Goal: Complete application form: Complete application form

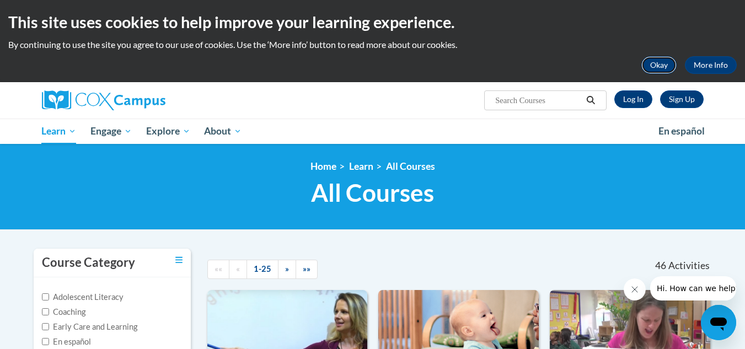
click at [669, 70] on button "Okay" at bounding box center [659, 65] width 35 height 18
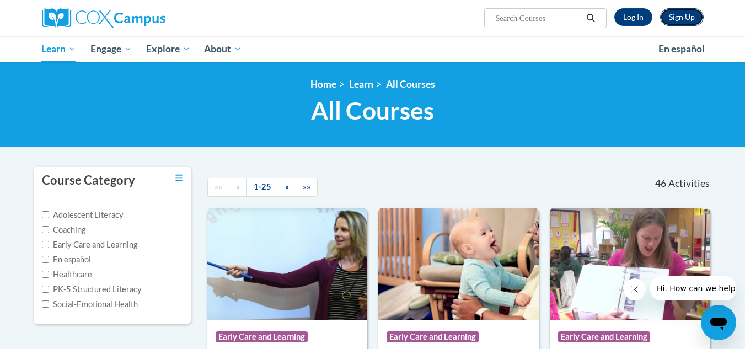
click at [672, 13] on link "Sign Up" at bounding box center [682, 17] width 44 height 18
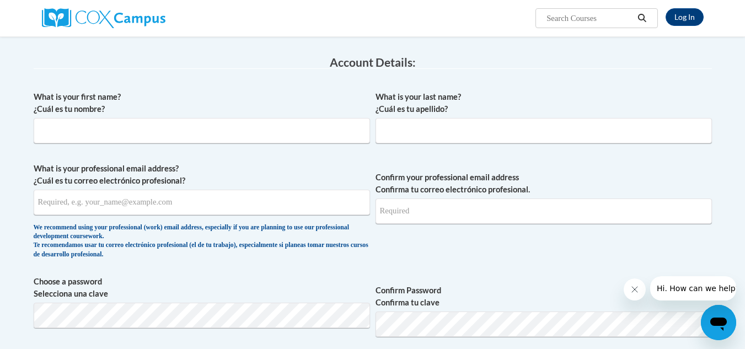
scroll to position [165, 0]
click at [154, 131] on input "What is your first name? ¿Cuál es tu nombre?" at bounding box center [202, 130] width 337 height 25
type input "[PERSON_NAME]"
click at [455, 129] on input "What is your last name? ¿Cuál es tu apellido?" at bounding box center [544, 130] width 337 height 25
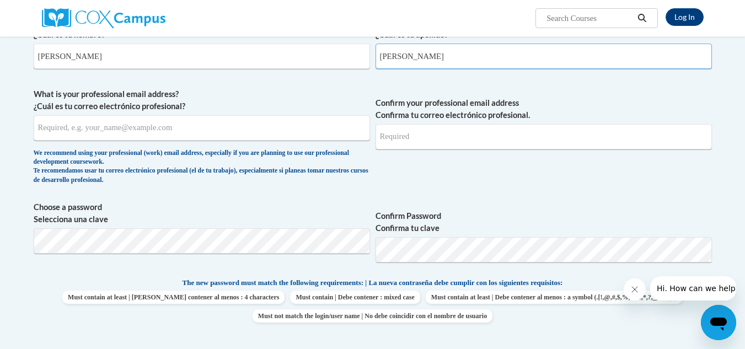
scroll to position [276, 0]
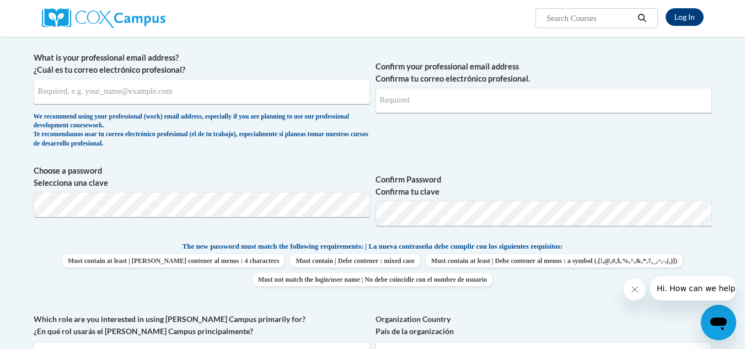
type input "[PERSON_NAME]"
click at [101, 93] on input "What is your professional email address? ¿Cuál es tu correo electrónico profesi…" at bounding box center [202, 91] width 337 height 25
type input "[EMAIL_ADDRESS][DOMAIN_NAME]"
click at [458, 100] on input "Confirm your professional email address Confirma tu correo electrónico profesio…" at bounding box center [544, 100] width 337 height 25
click at [437, 102] on input "tonieandewrson90@gmail.com" at bounding box center [544, 100] width 337 height 25
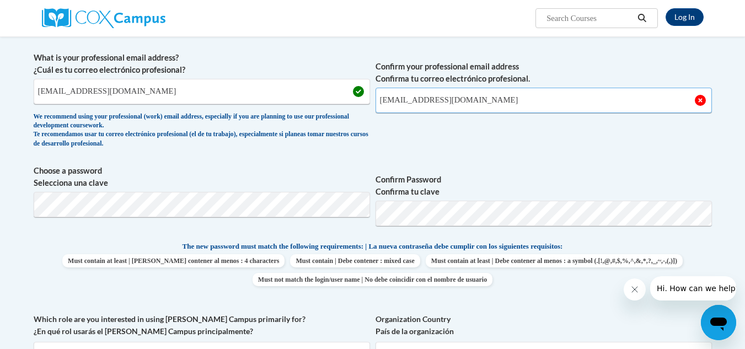
type input "[EMAIL_ADDRESS][DOMAIN_NAME]"
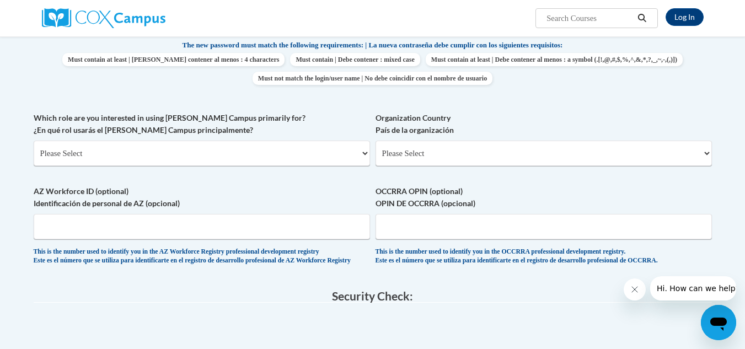
scroll to position [496, 0]
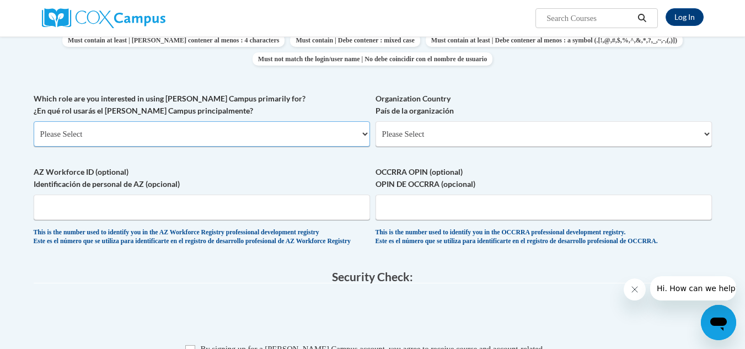
drag, startPoint x: 214, startPoint y: 130, endPoint x: 219, endPoint y: 135, distance: 7.0
click at [214, 130] on select "Please Select College/University | Colegio/Universidad Community/Nonprofit Part…" at bounding box center [202, 133] width 337 height 25
click at [293, 79] on div "What is your first name? ¿Cuál es tu nombre? Gearlean What is your last name? ¿…" at bounding box center [373, 5] width 679 height 503
click at [356, 132] on select "Please Select College/University | Colegio/Universidad Community/Nonprofit Part…" at bounding box center [202, 133] width 337 height 25
click at [357, 129] on select "Please Select College/University | Colegio/Universidad Community/Nonprofit Part…" at bounding box center [202, 133] width 337 height 25
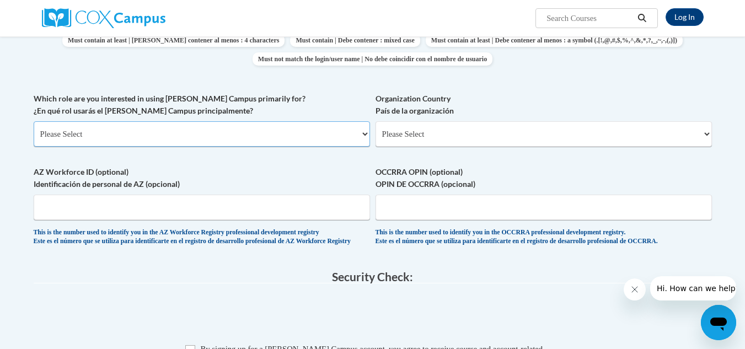
select select "5a18ea06-2b54-4451-96f2-d152daf9eac5"
click at [34, 121] on select "Please Select College/University | Colegio/Universidad Community/Nonprofit Part…" at bounding box center [202, 133] width 337 height 25
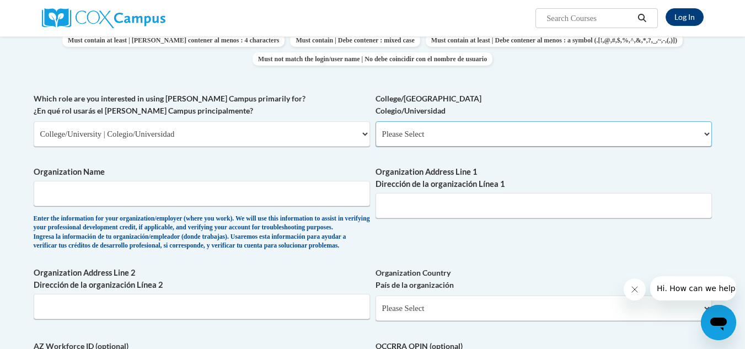
click at [712, 131] on select "Please Select College/University Staff | Empleado universitario College/Univers…" at bounding box center [544, 133] width 337 height 25
select select "99b32b07-cffc-426c-8bf6-0cd77760d84b"
click at [376, 121] on select "Please Select College/University Staff | Empleado universitario College/Univers…" at bounding box center [544, 133] width 337 height 25
click at [271, 200] on input "Organization Name" at bounding box center [202, 193] width 337 height 25
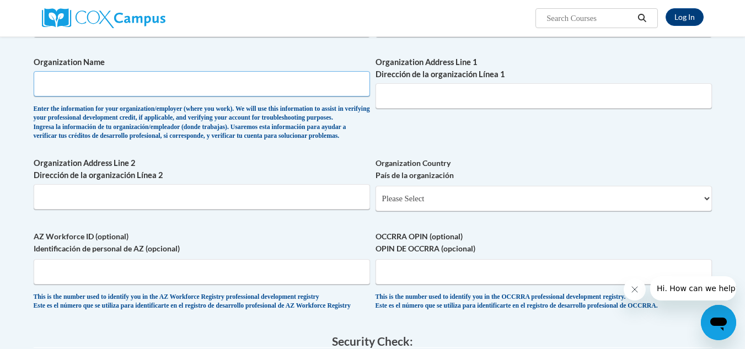
scroll to position [607, 0]
type input "[GEOGRAPHIC_DATA] - [GEOGRAPHIC_DATA]"
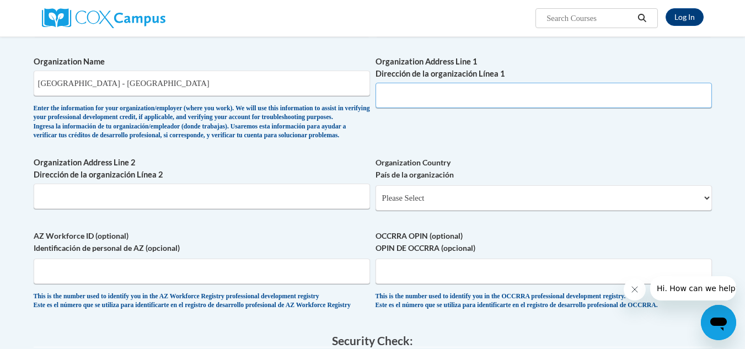
click at [434, 95] on input "Organization Address Line 1 Dirección de la organización Línea 1" at bounding box center [544, 95] width 337 height 25
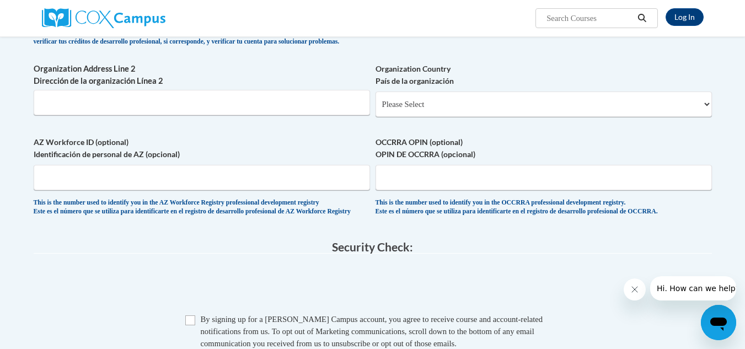
scroll to position [717, 0]
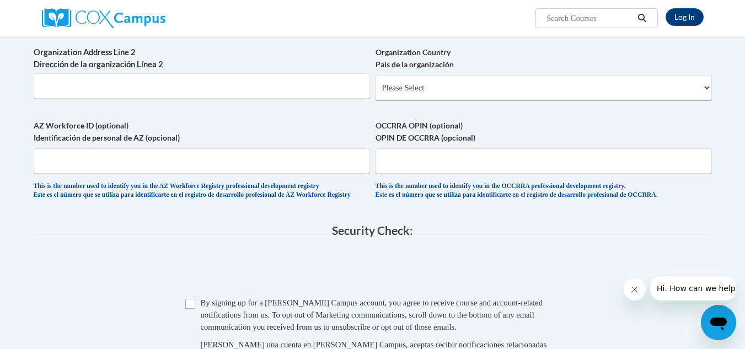
type input "100 Technology Dr, Hinesville, GA 31313"
click at [706, 99] on select "Please Select United States | Estados Unidos Outside of the United States | Fue…" at bounding box center [544, 87] width 337 height 25
select select "ad49bcad-a171-4b2e-b99c-48b446064914"
click at [376, 93] on select "Please Select United States | Estados Unidos Outside of the United States | Fue…" at bounding box center [544, 87] width 337 height 25
select select
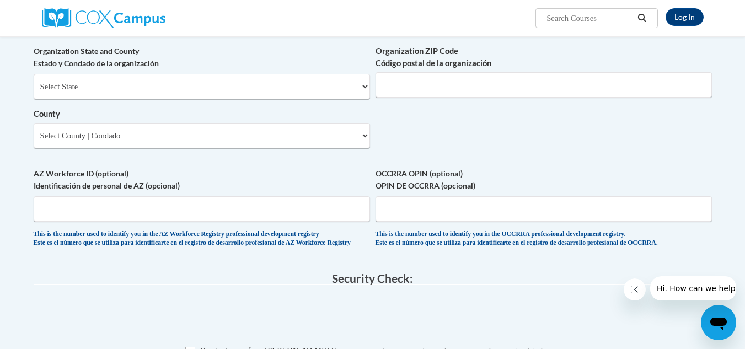
scroll to position [772, 0]
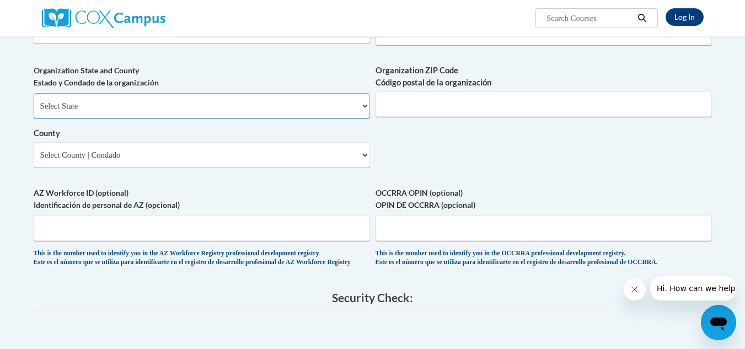
click at [355, 119] on select "Select State Alabama Alaska Arizona Arkansas California Colorado Connecticut De…" at bounding box center [202, 105] width 337 height 25
select select "Georgia"
click at [34, 111] on select "Select State Alabama Alaska Arizona Arkansas California Colorado Connecticut De…" at bounding box center [202, 105] width 337 height 25
click at [352, 163] on select "Select County Appling Atkinson Bacon Baker Baldwin Banks Barrow Bartow Ben Hill…" at bounding box center [202, 154] width 337 height 25
select select "Liberty"
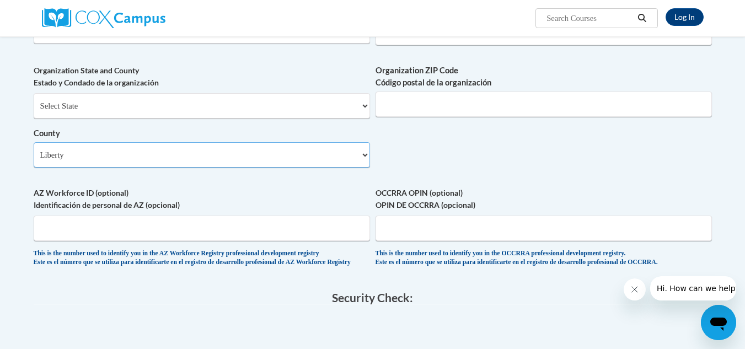
click at [34, 160] on select "Select County Appling Atkinson Bacon Baker Baldwin Banks Barrow Bartow Ben Hill…" at bounding box center [202, 154] width 337 height 25
click at [633, 117] on input "Organization ZIP Code Código postal de la organización" at bounding box center [544, 104] width 337 height 25
type input "3"
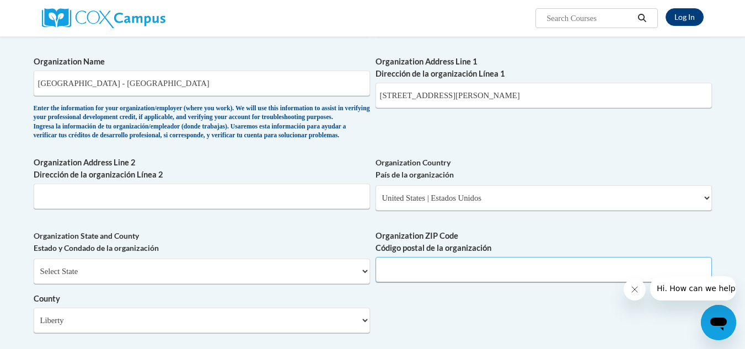
scroll to position [552, 0]
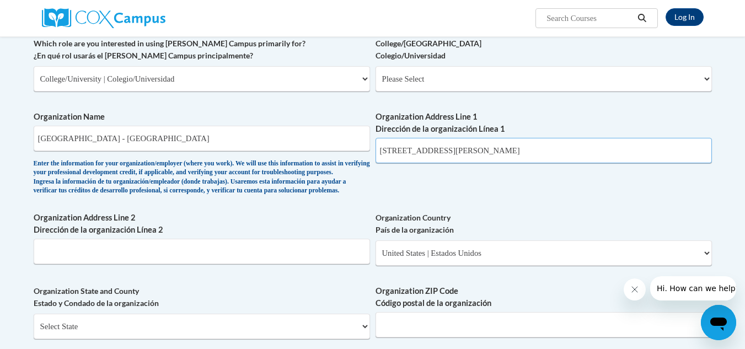
click at [557, 148] on input "100 Technology Dr, Hinesville, GA 31313" at bounding box center [544, 150] width 337 height 25
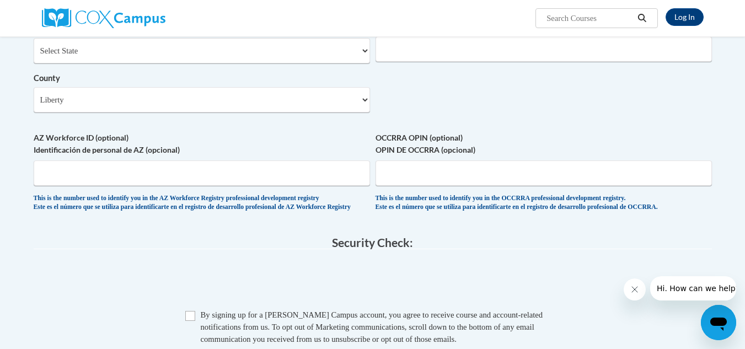
scroll to position [772, 0]
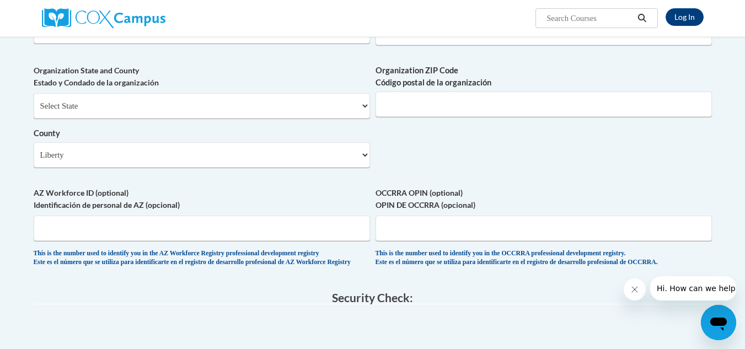
type input "100 Technology Dr"
click at [638, 117] on input "Organization ZIP Code Código postal de la organización" at bounding box center [544, 104] width 337 height 25
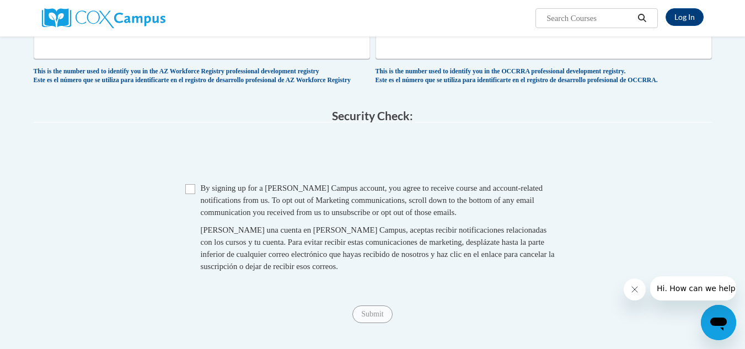
scroll to position [993, 0]
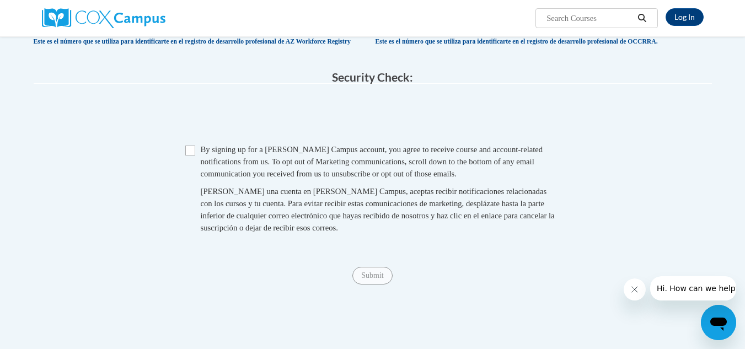
type input "31313"
click at [195, 175] on span "Checkbox By signing up for a Cox Campus account, you agree to receive course an…" at bounding box center [372, 194] width 375 height 102
click at [190, 156] on input "Checkbox" at bounding box center [190, 151] width 10 height 10
checkbox input "true"
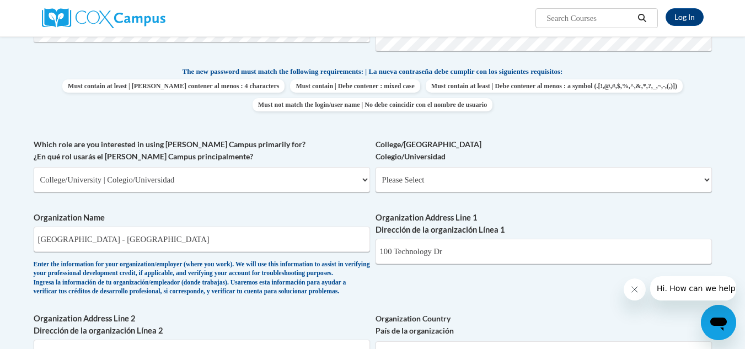
scroll to position [470, 0]
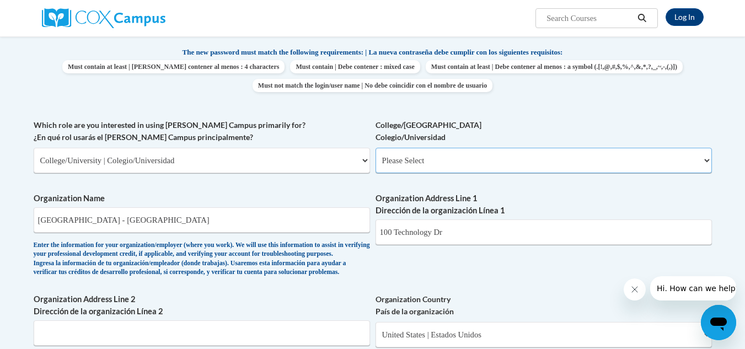
click at [674, 156] on select "Please Select College/University Staff | Empleado universitario College/Univers…" at bounding box center [544, 160] width 337 height 25
select select "99b32b07-cffc-426c-8bf6-0cd77760d84b"
click at [376, 148] on select "Please Select College/University Staff | Empleado universitario College/Univers…" at bounding box center [544, 160] width 337 height 25
select select "null"
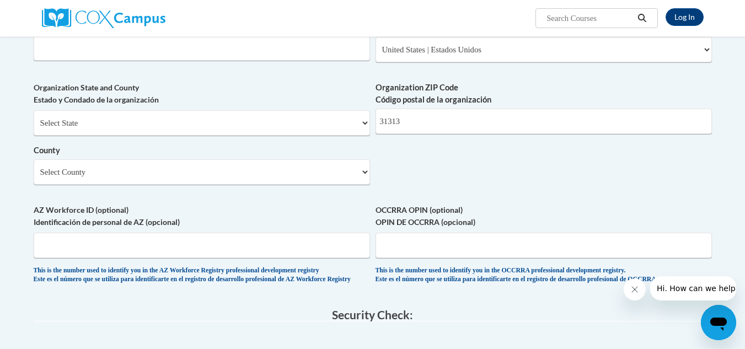
scroll to position [746, 0]
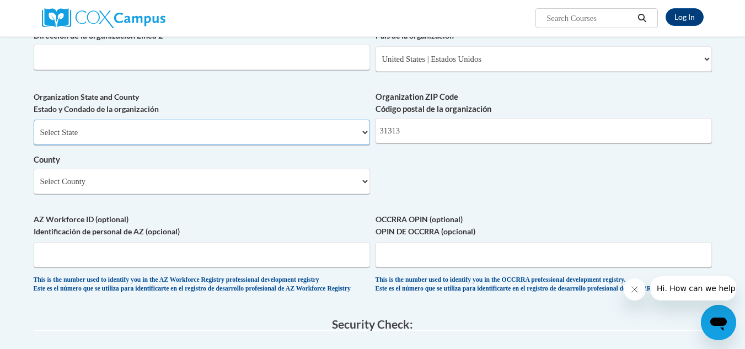
click at [353, 145] on select "Select State Alabama Alaska Arizona Arkansas California Colorado Connecticut De…" at bounding box center [202, 132] width 337 height 25
select select "Georgia"
click at [34, 137] on select "Select State Alabama Alaska Arizona Arkansas California Colorado Connecticut De…" at bounding box center [202, 132] width 337 height 25
click at [318, 194] on select "County" at bounding box center [202, 181] width 337 height 25
click at [215, 194] on select "Select County Appling Atkinson Bacon Baker Baldwin Banks Barrow Bartow Ben Hill…" at bounding box center [202, 181] width 337 height 25
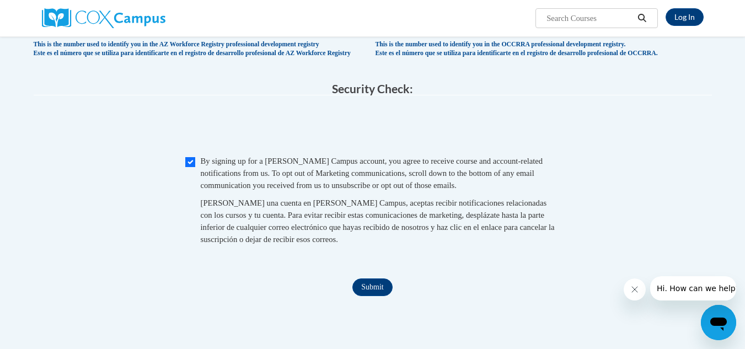
scroll to position [1022, 0]
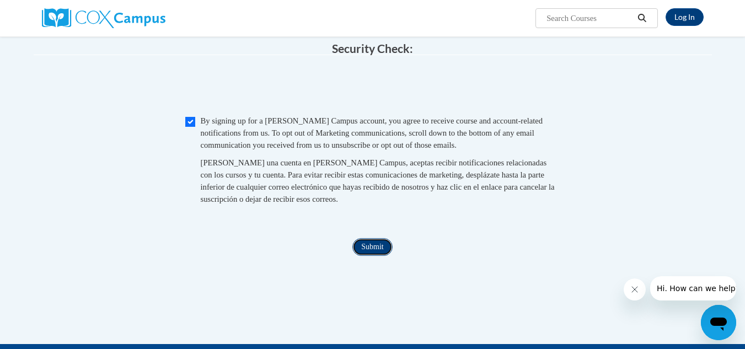
click at [365, 256] on input "Submit" at bounding box center [373, 247] width 40 height 18
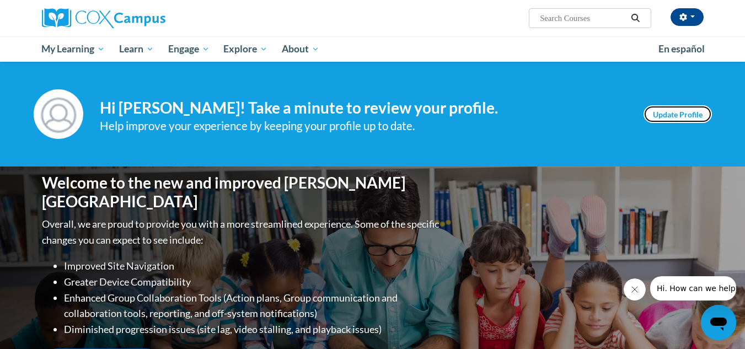
drag, startPoint x: 667, startPoint y: 108, endPoint x: 664, endPoint y: 116, distance: 8.4
click at [666, 108] on link "Update Profile" at bounding box center [678, 114] width 68 height 18
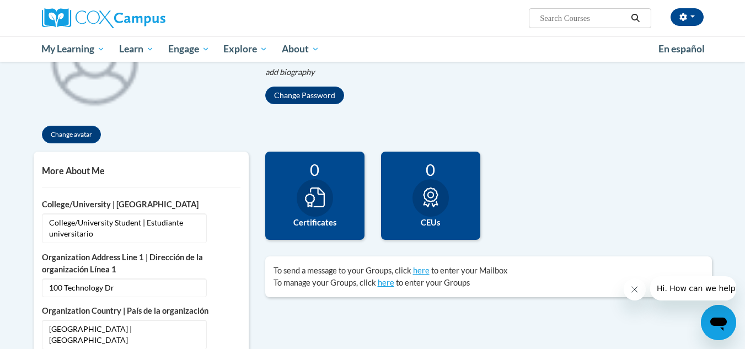
scroll to position [55, 0]
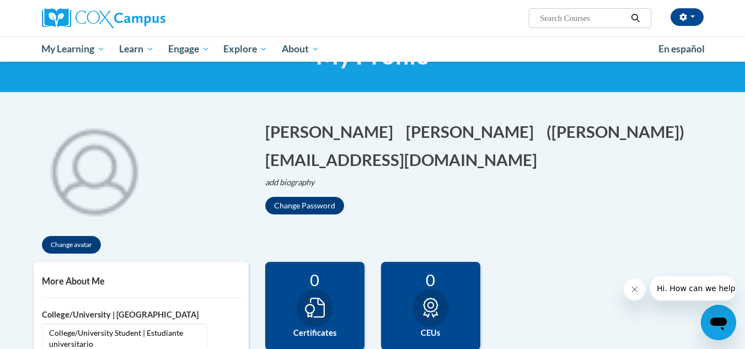
click at [632, 290] on icon "Close message from company" at bounding box center [634, 289] width 9 height 9
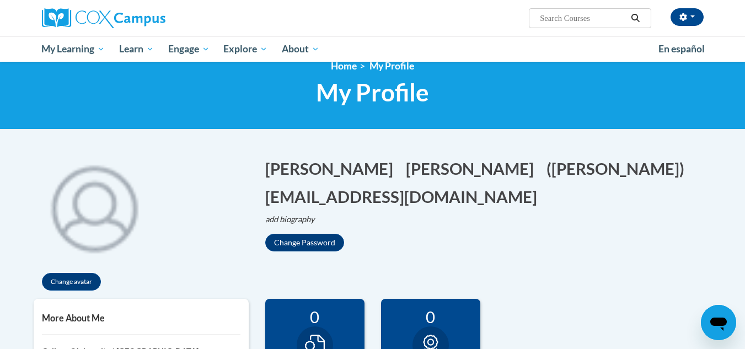
scroll to position [0, 0]
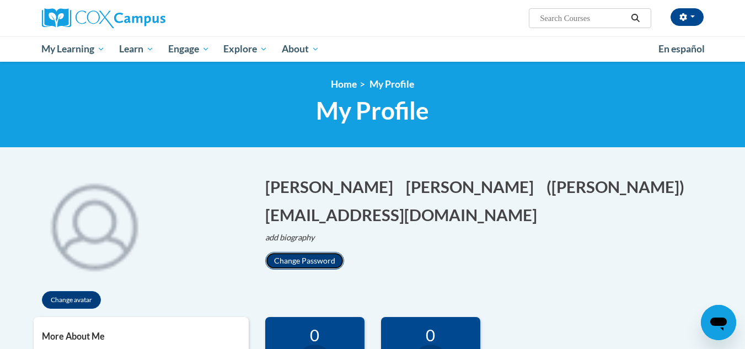
click at [306, 255] on button "Change Password" at bounding box center [304, 261] width 79 height 18
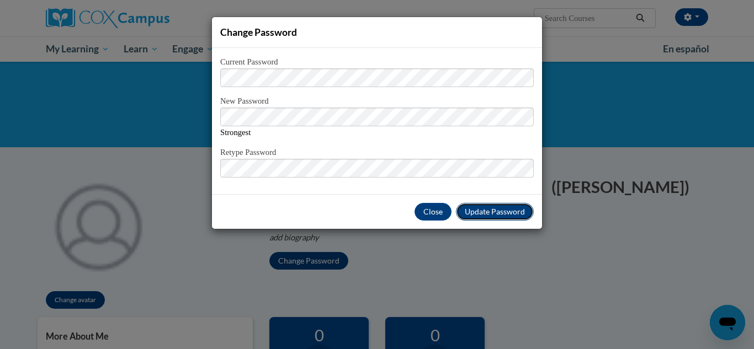
click at [481, 213] on span "Update Password" at bounding box center [495, 211] width 60 height 9
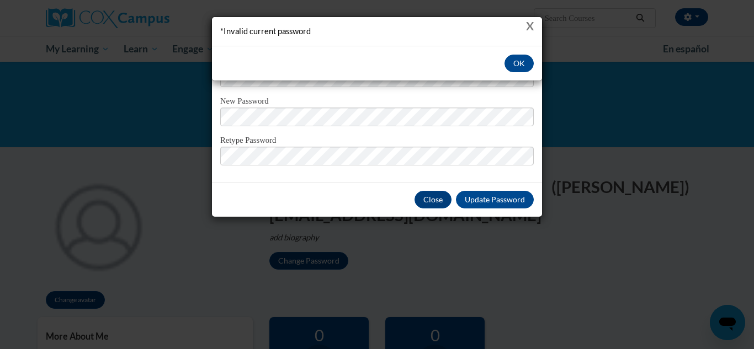
click at [531, 23] on button "X" at bounding box center [530, 26] width 8 height 12
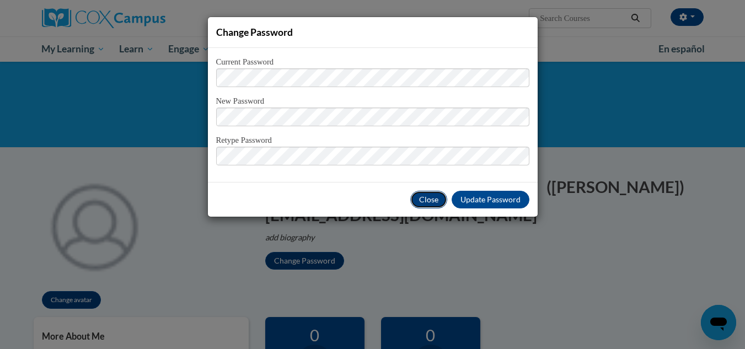
click at [428, 196] on button "Close" at bounding box center [428, 200] width 37 height 18
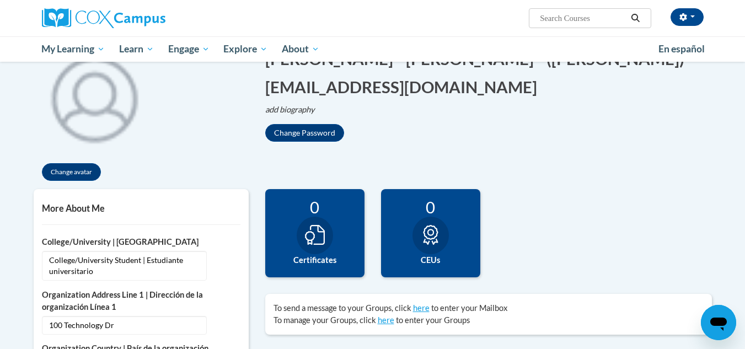
scroll to position [110, 0]
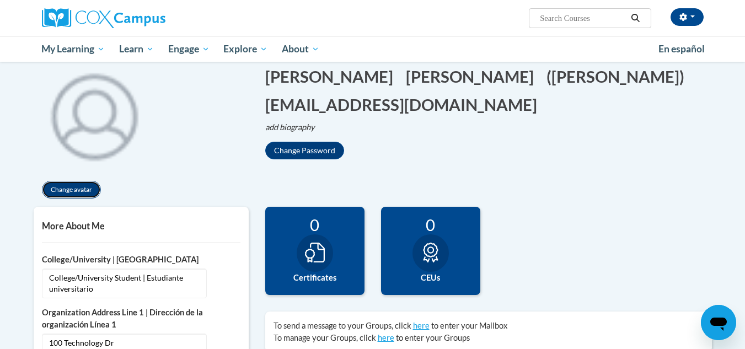
click at [90, 190] on button "Change avatar" at bounding box center [71, 190] width 59 height 18
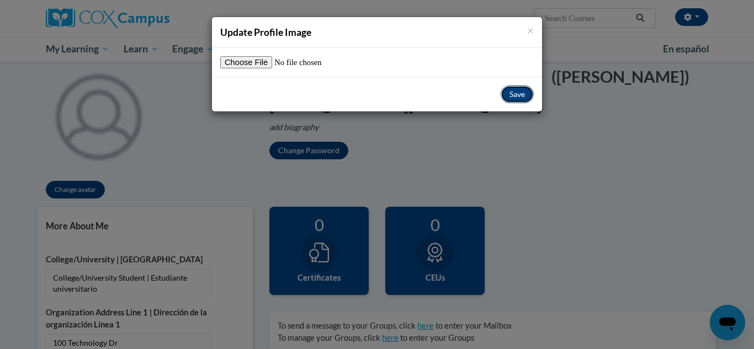
click at [504, 99] on button "Save" at bounding box center [516, 95] width 33 height 18
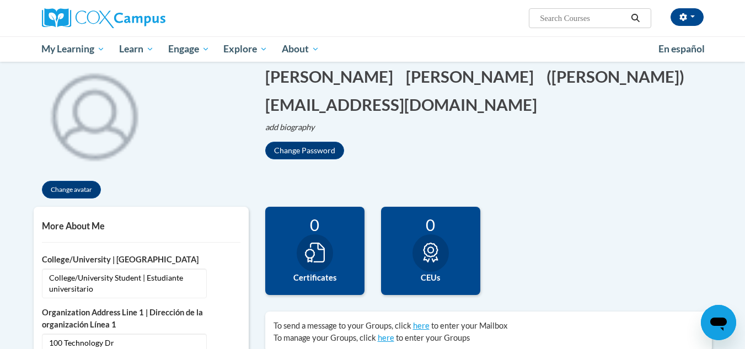
click at [122, 120] on img at bounding box center [94, 114] width 121 height 121
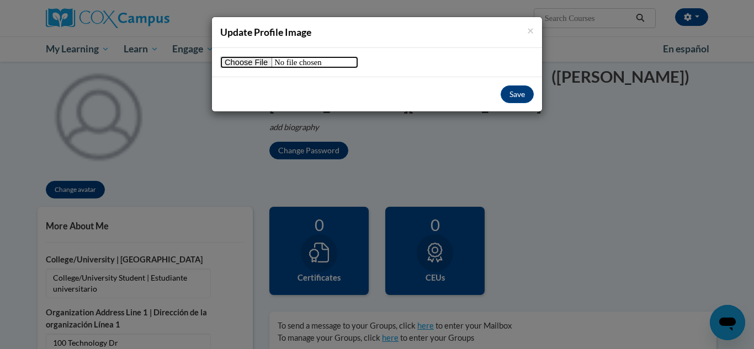
click at [239, 64] on input "file" at bounding box center [289, 62] width 138 height 12
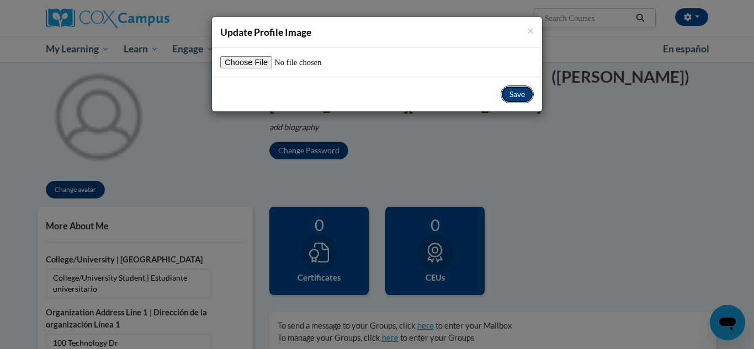
click at [519, 99] on button "Save" at bounding box center [516, 95] width 33 height 18
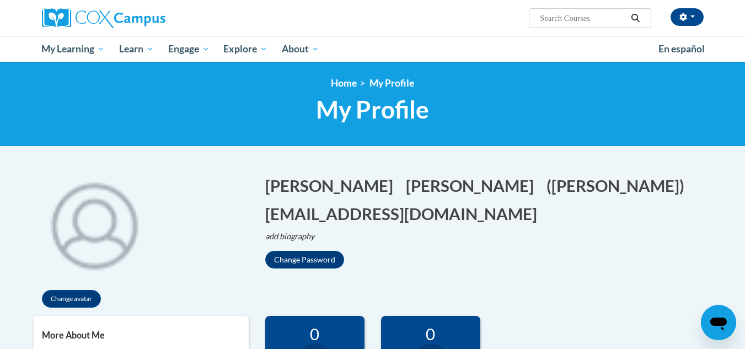
scroll to position [0, 0]
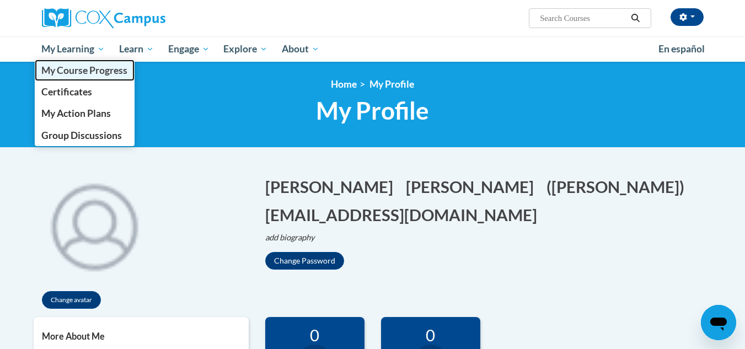
click at [86, 69] on span "My Course Progress" at bounding box center [84, 71] width 86 height 12
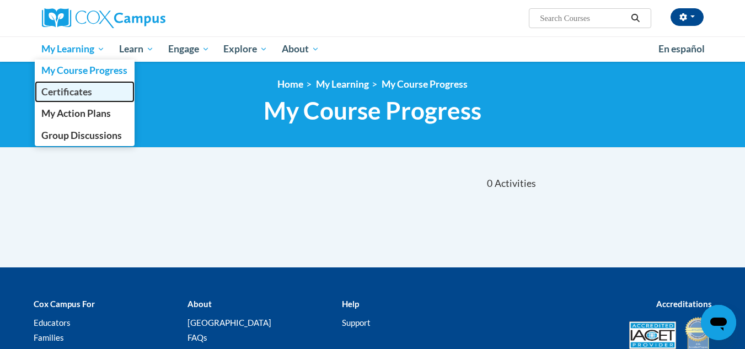
click at [71, 86] on link "Certificates" at bounding box center [85, 92] width 100 height 22
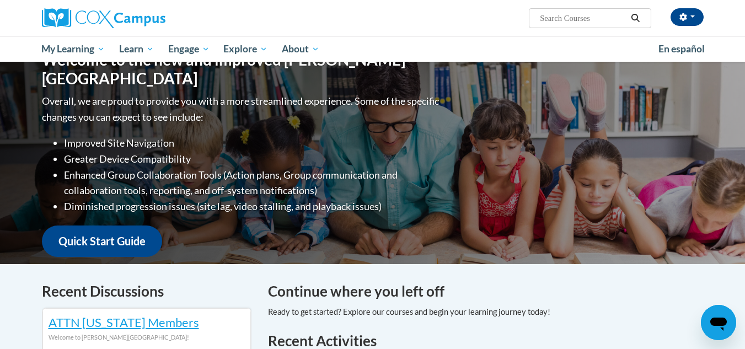
scroll to position [55, 0]
